Goal: Transaction & Acquisition: Purchase product/service

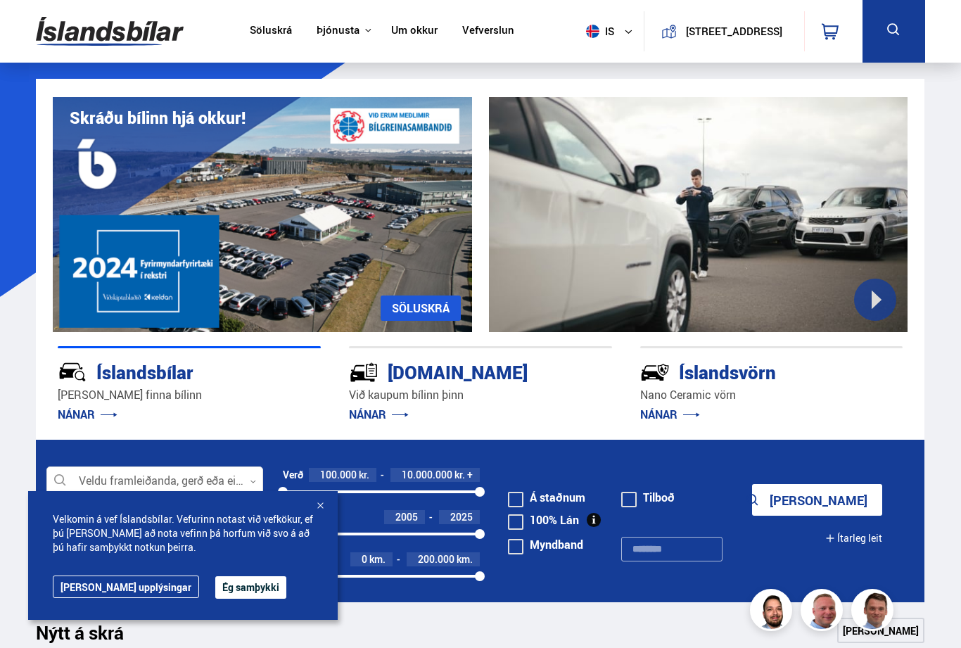
click at [215, 587] on button "Ég samþykki" at bounding box center [250, 587] width 71 height 23
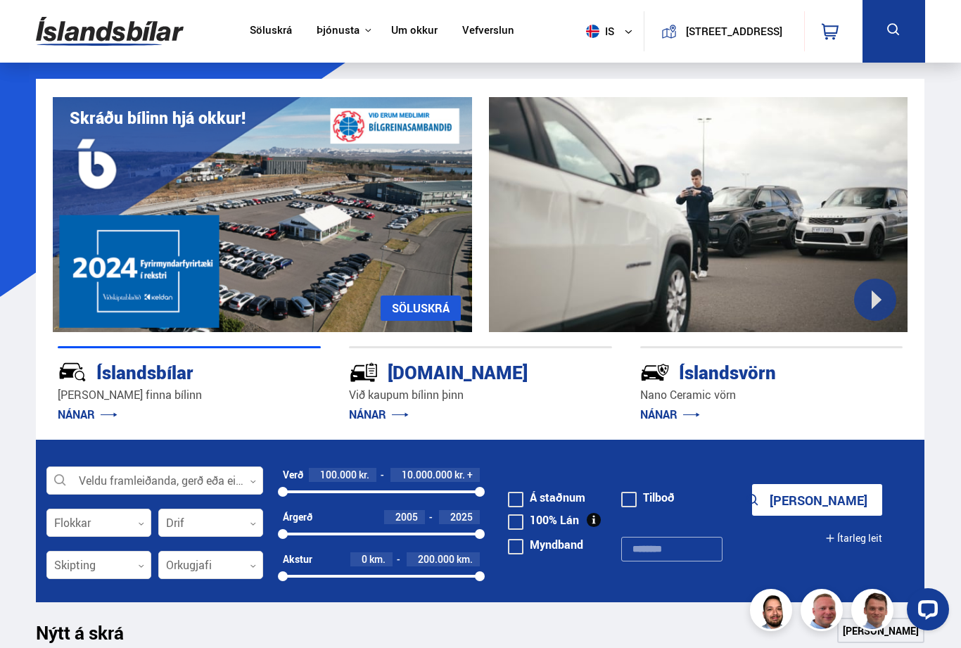
click at [254, 480] on icon at bounding box center [253, 481] width 6 height 6
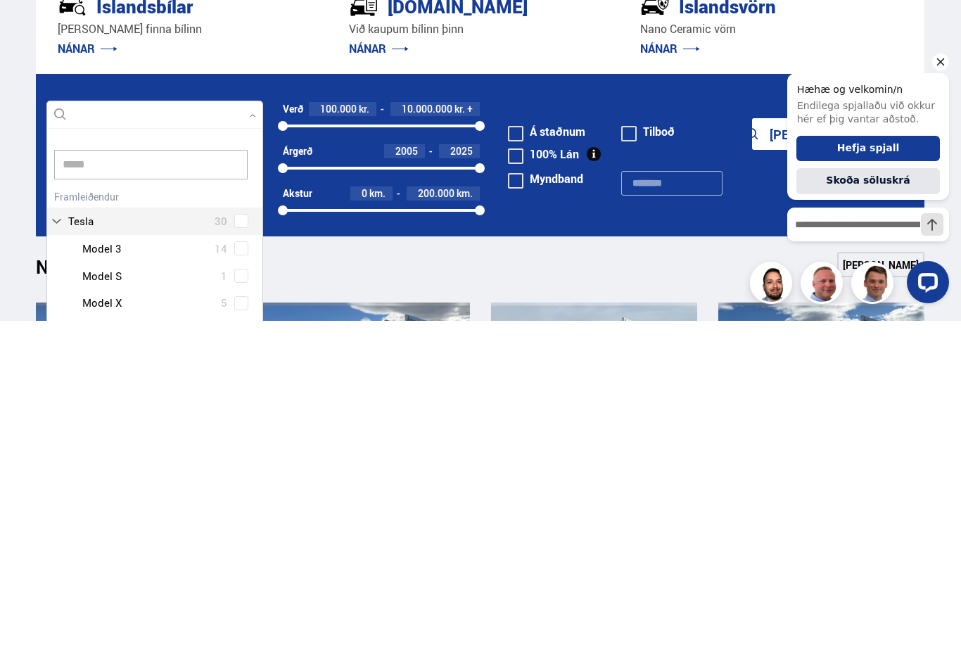
click at [125, 620] on div at bounding box center [169, 630] width 180 height 20
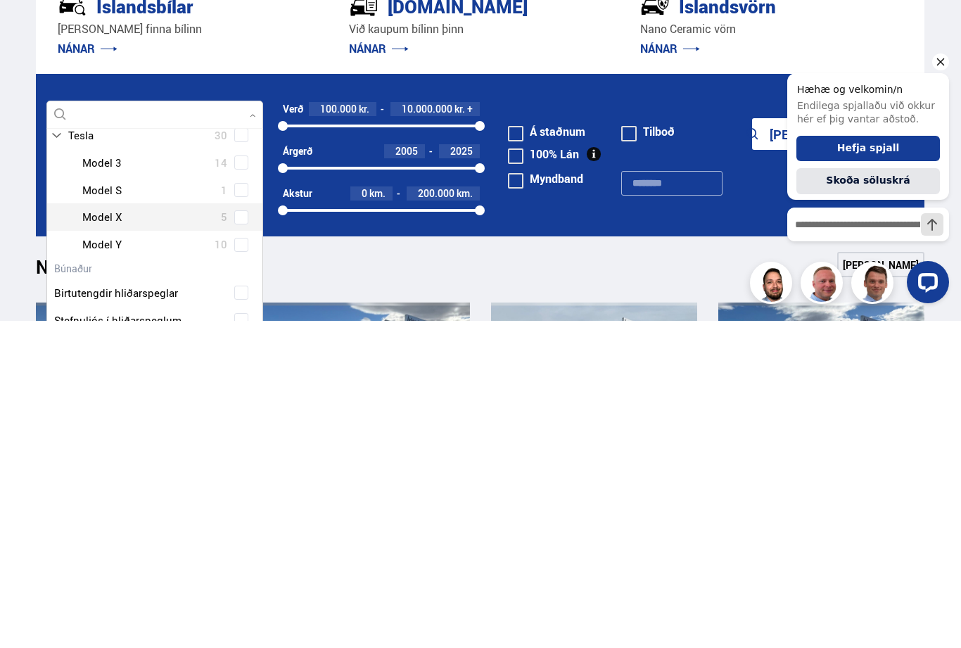
scroll to position [87, 0]
click at [125, 561] on div at bounding box center [169, 571] width 180 height 20
click at [243, 476] on div "Tesla Model 3 14 Tesla Model S 1 Tesla Model X 5 Tesla Model Y 10" at bounding box center [154, 530] width 215 height 109
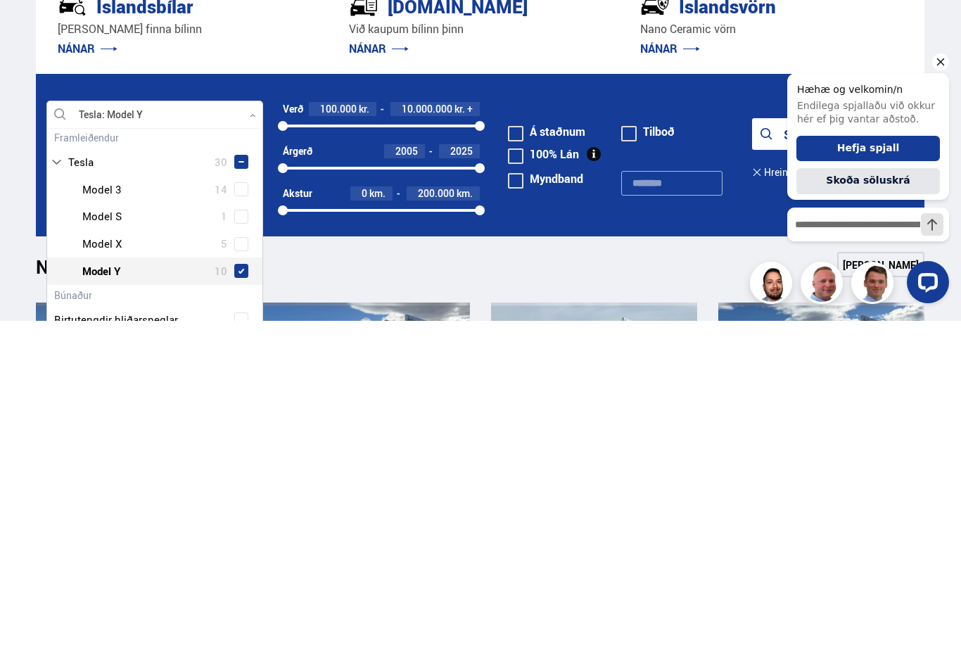
type input "*****"
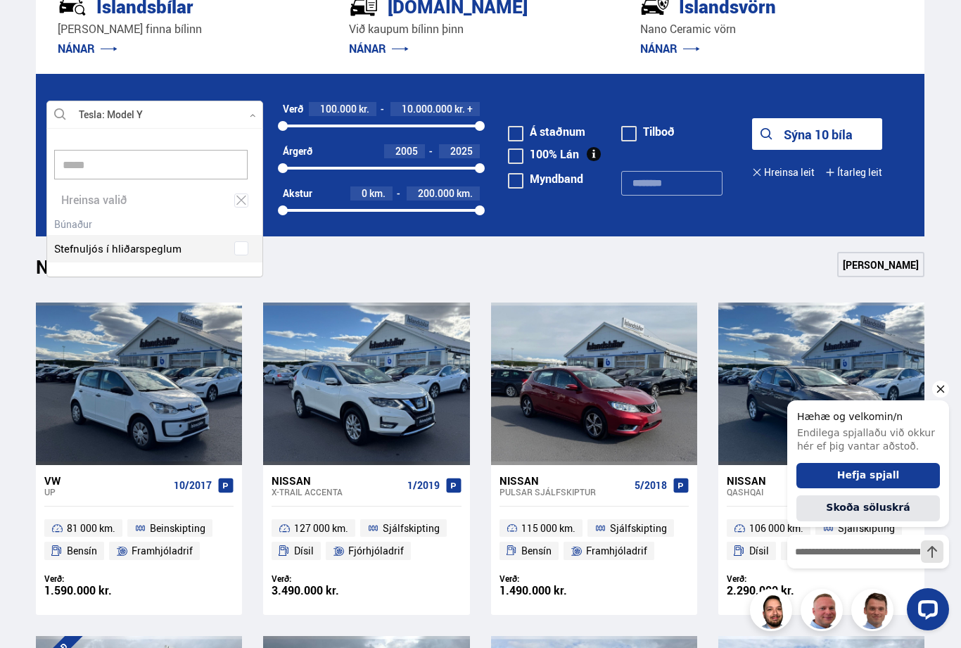
scroll to position [148, 218]
click at [826, 136] on button "Sýna 10 bíla" at bounding box center [817, 134] width 130 height 32
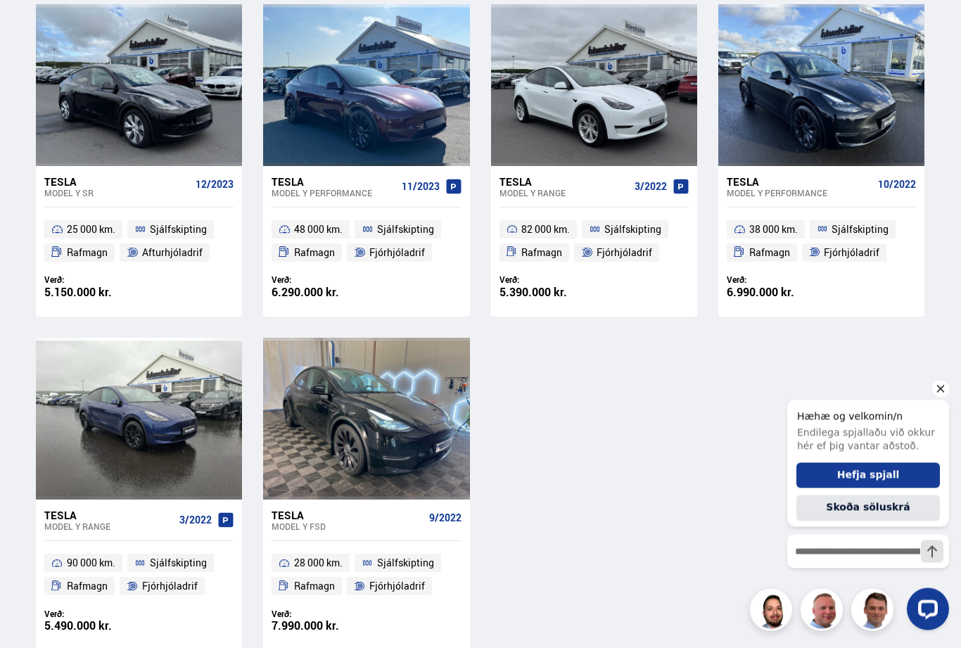
scroll to position [662, 0]
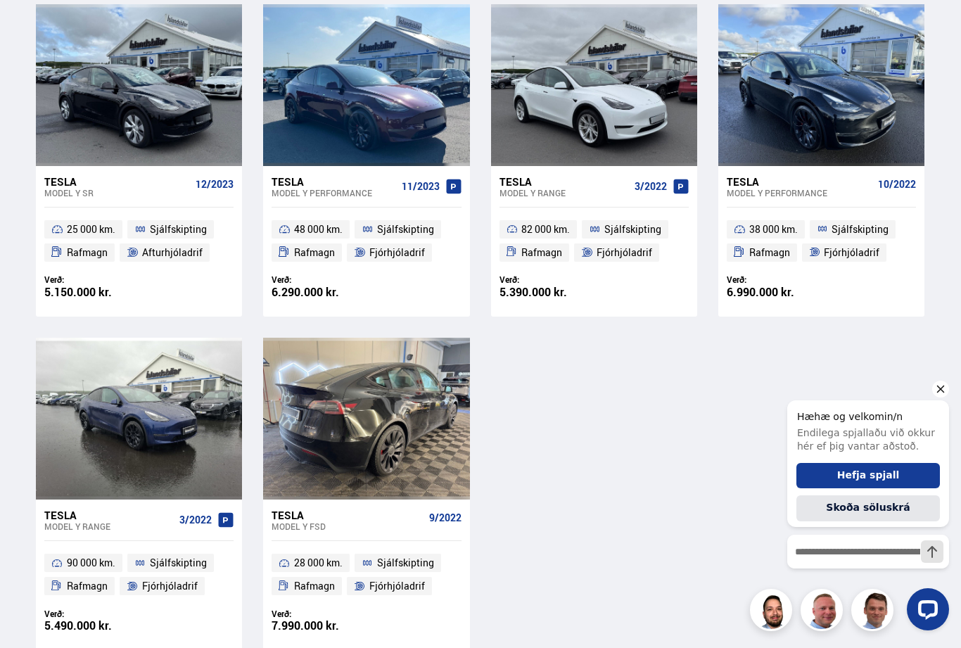
click at [399, 522] on div "Model Y FSD" at bounding box center [347, 526] width 151 height 10
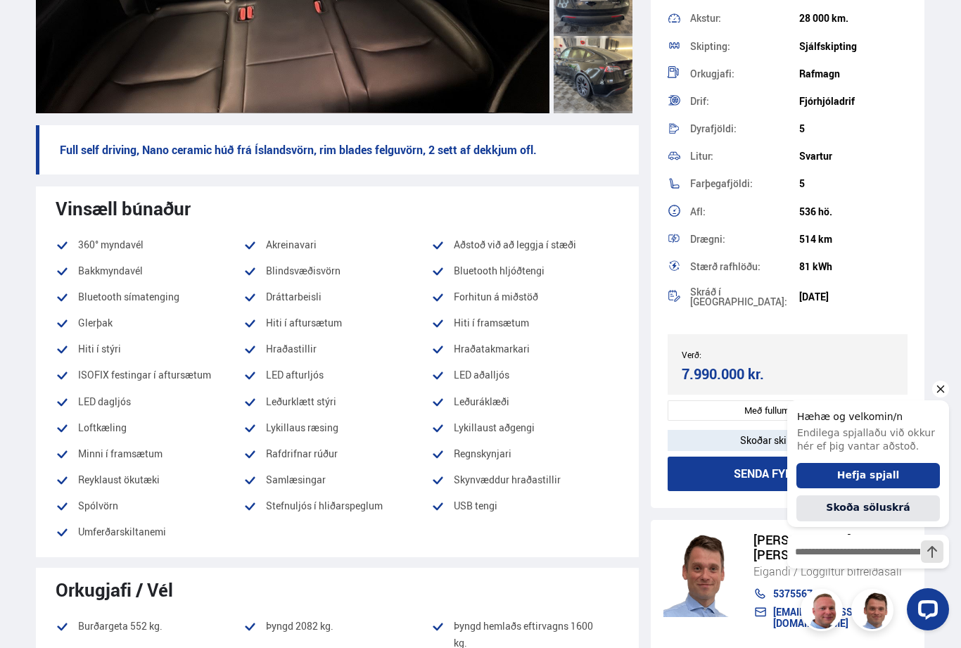
scroll to position [391, 0]
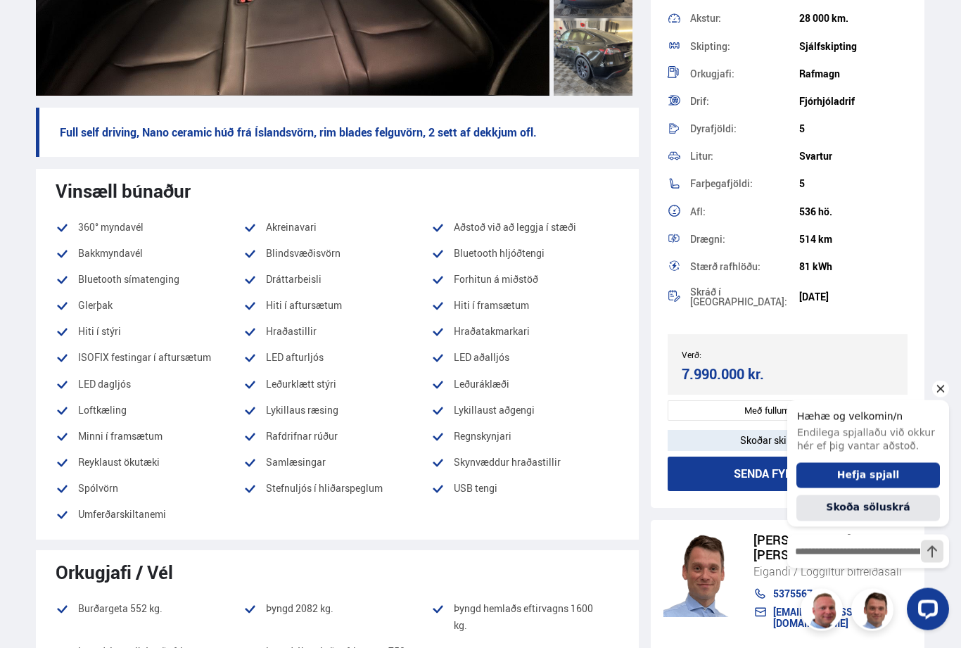
click at [577, 193] on div "Vinsæll búnaður" at bounding box center [337, 191] width 563 height 21
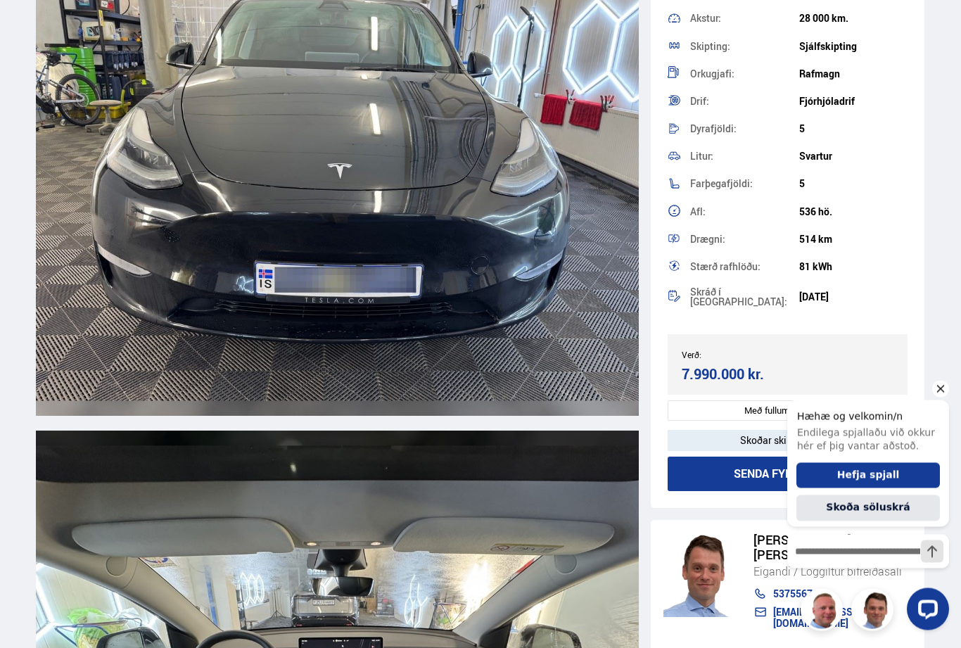
scroll to position [5568, 0]
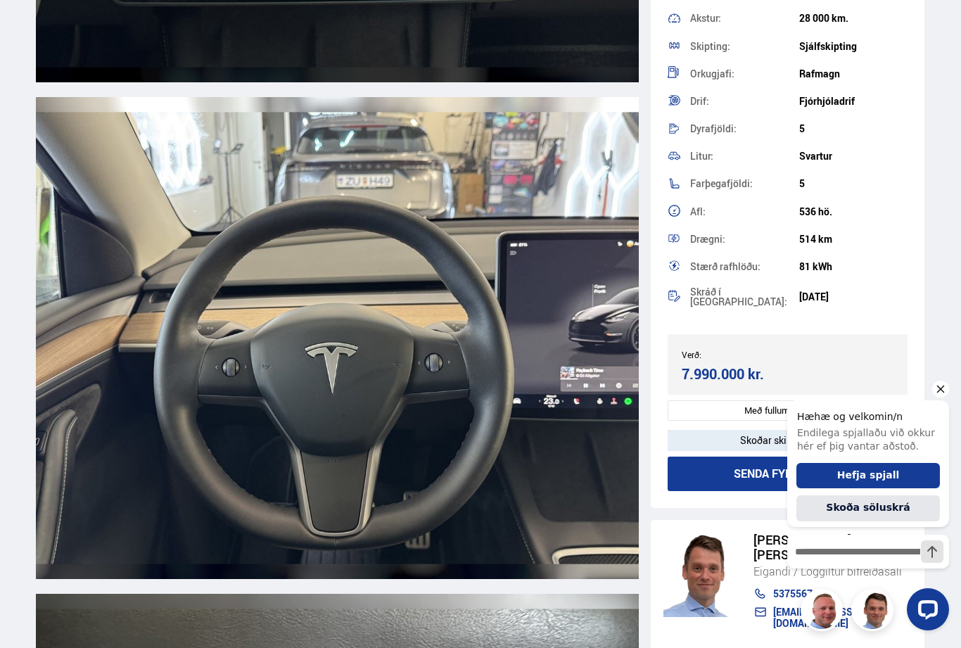
scroll to position [6917, 0]
